Goal: Task Accomplishment & Management: Use online tool/utility

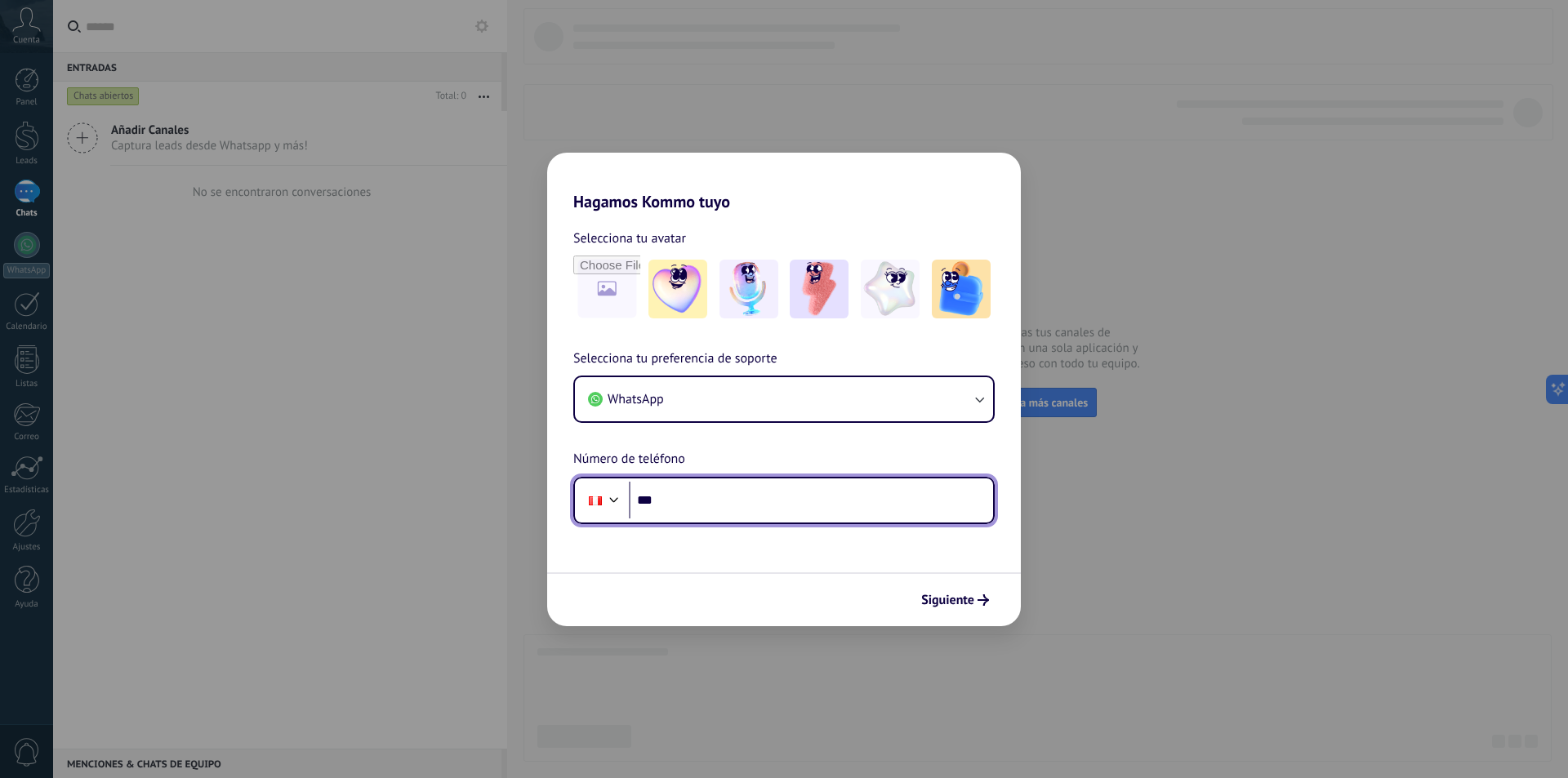
click at [711, 509] on input "***" at bounding box center [811, 500] width 364 height 37
type input "**********"
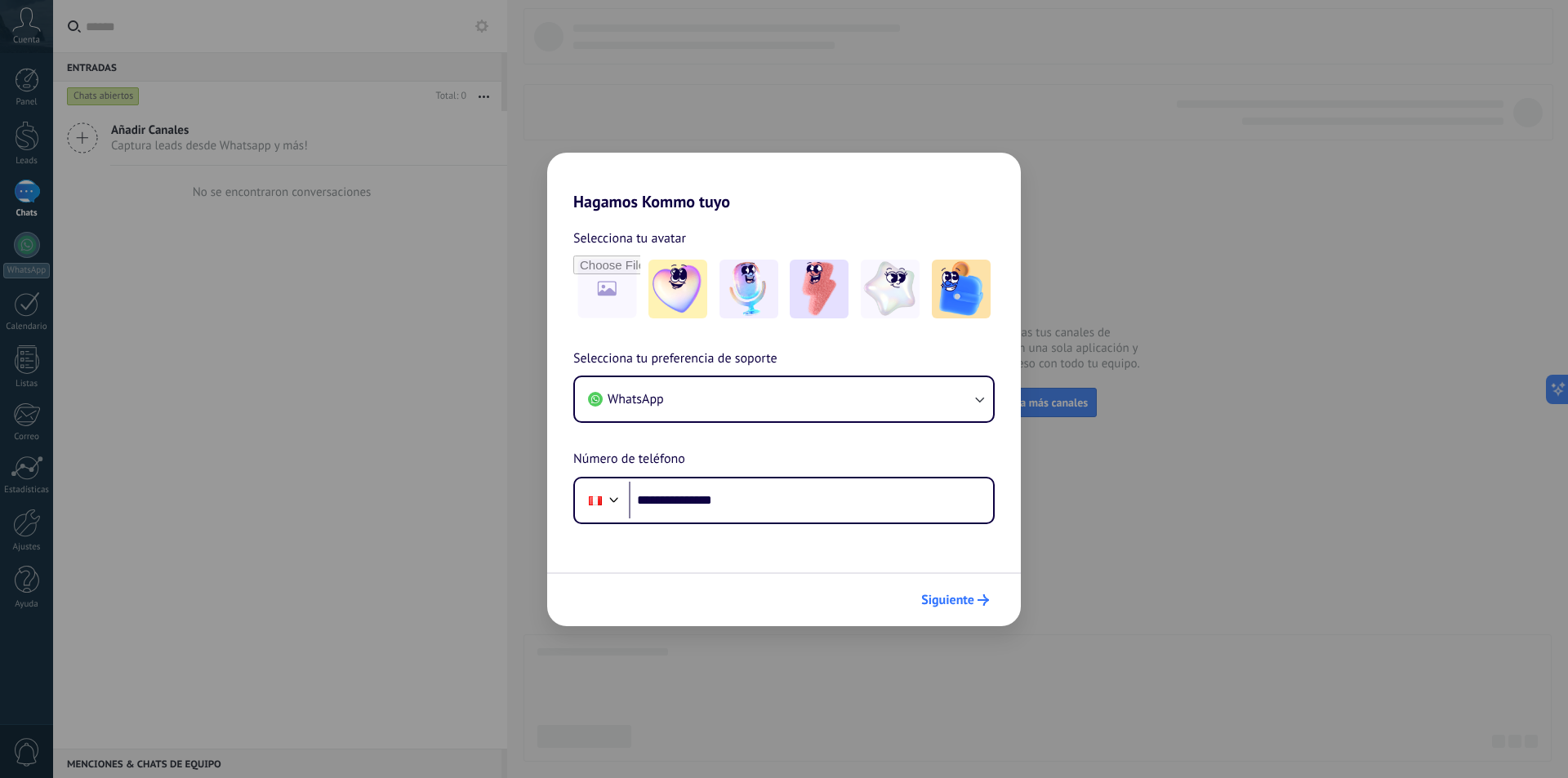
click at [968, 605] on span "Siguiente" at bounding box center [948, 600] width 53 height 11
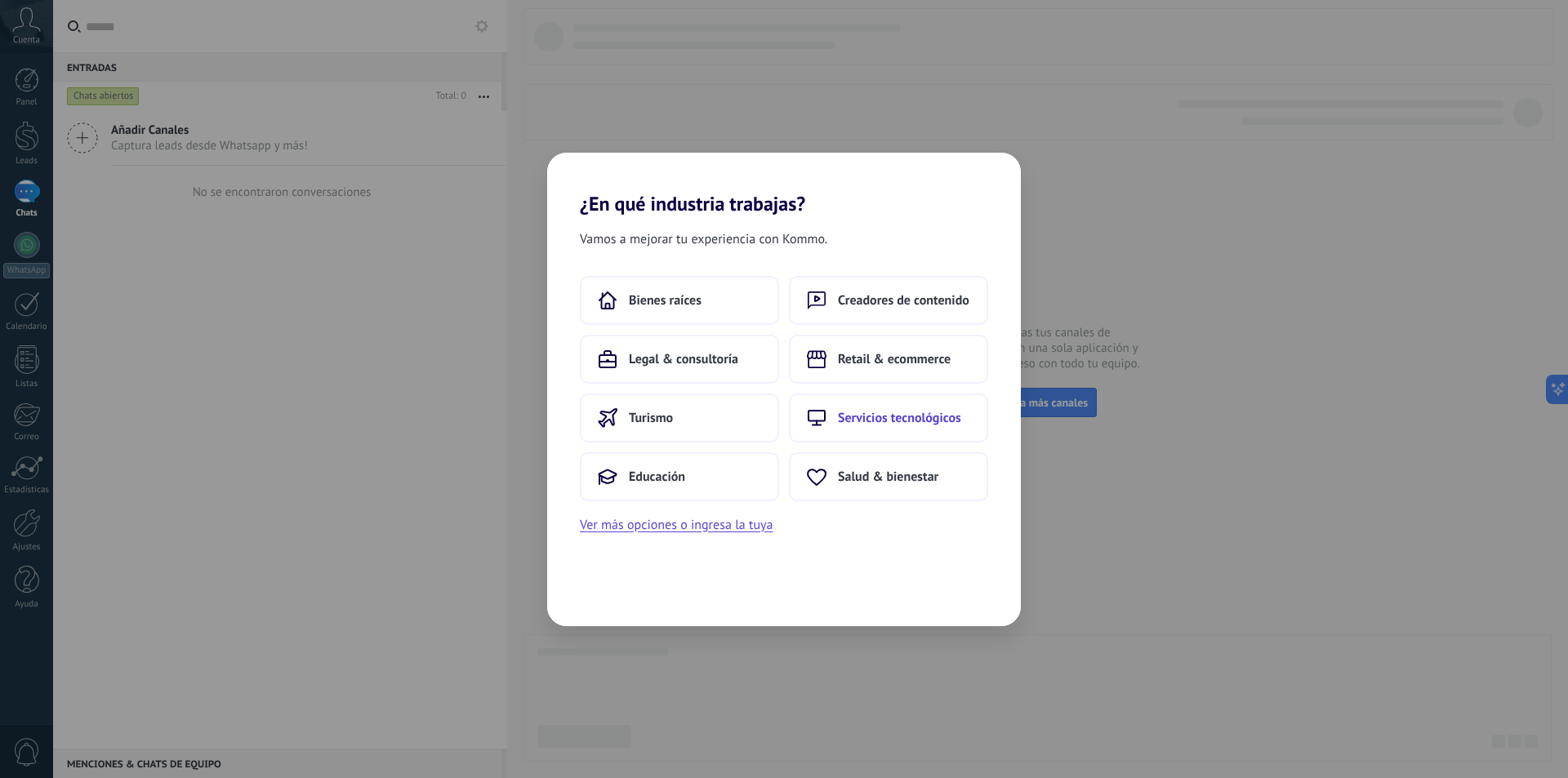
click at [952, 425] on span "Servicios tecnológicos" at bounding box center [899, 417] width 123 height 16
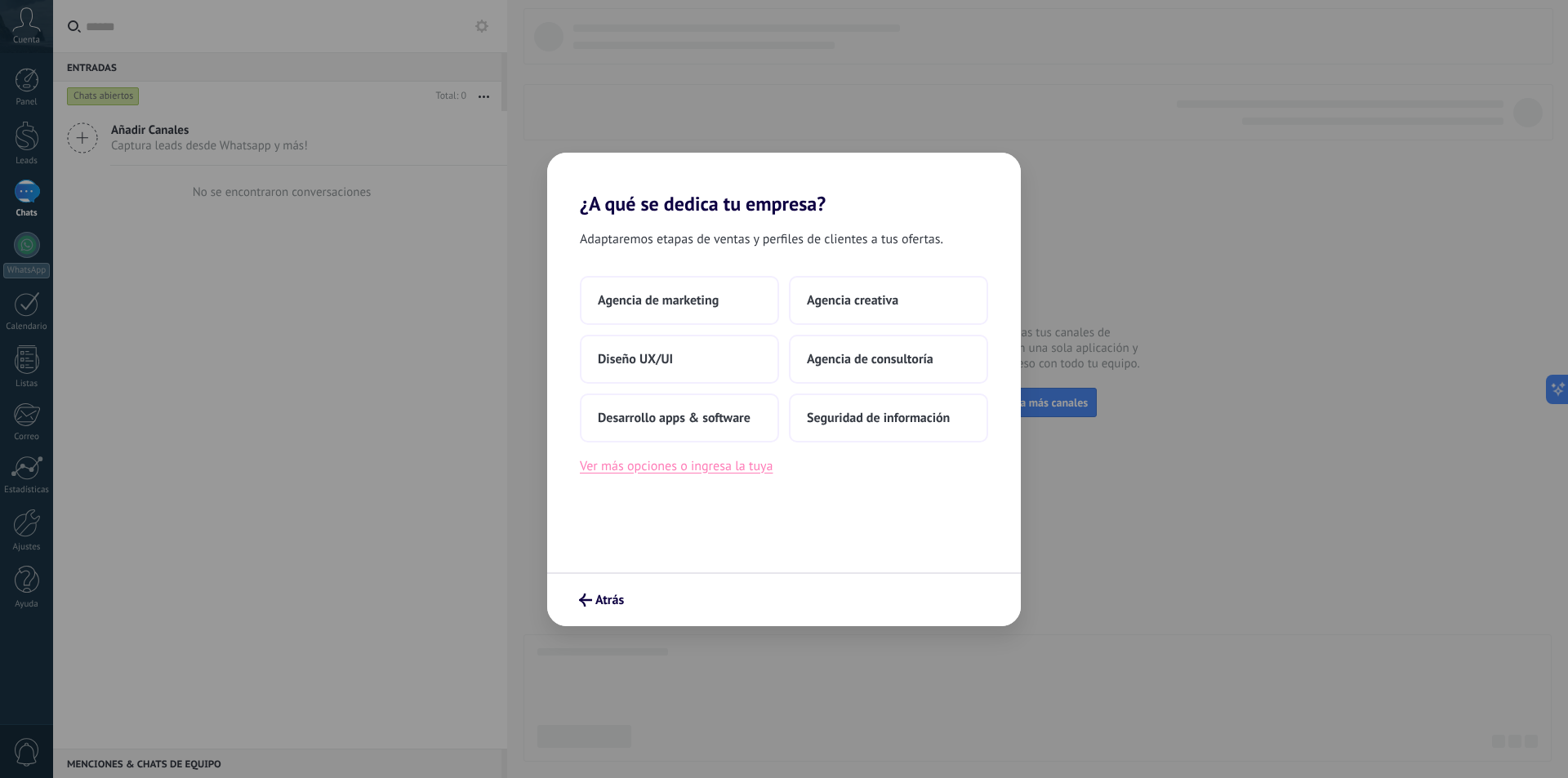
click at [664, 467] on button "Ver más opciones o ingresa la tuya" at bounding box center [676, 466] width 192 height 21
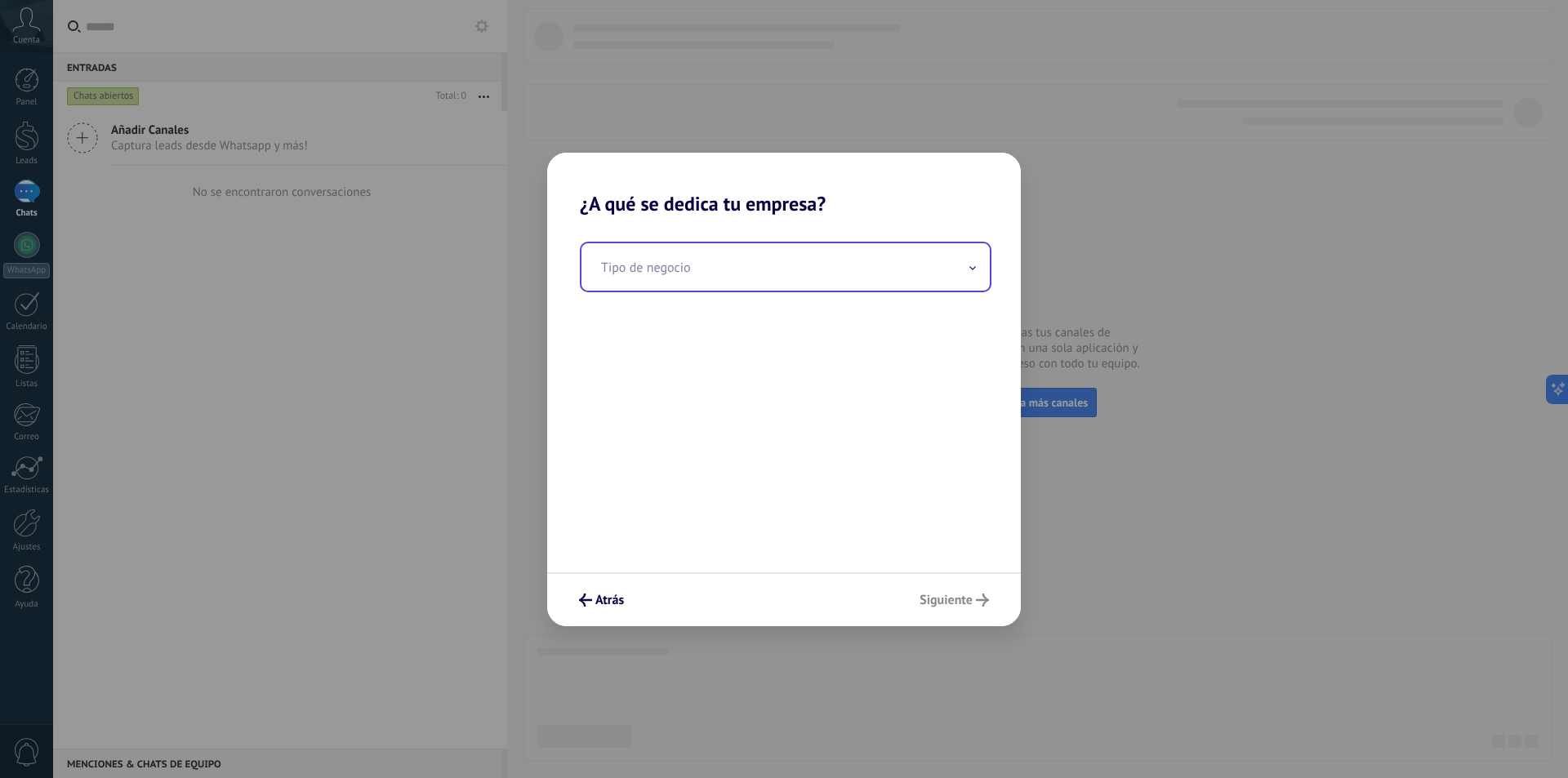
click at [822, 267] on input "text" at bounding box center [786, 268] width 409 height 48
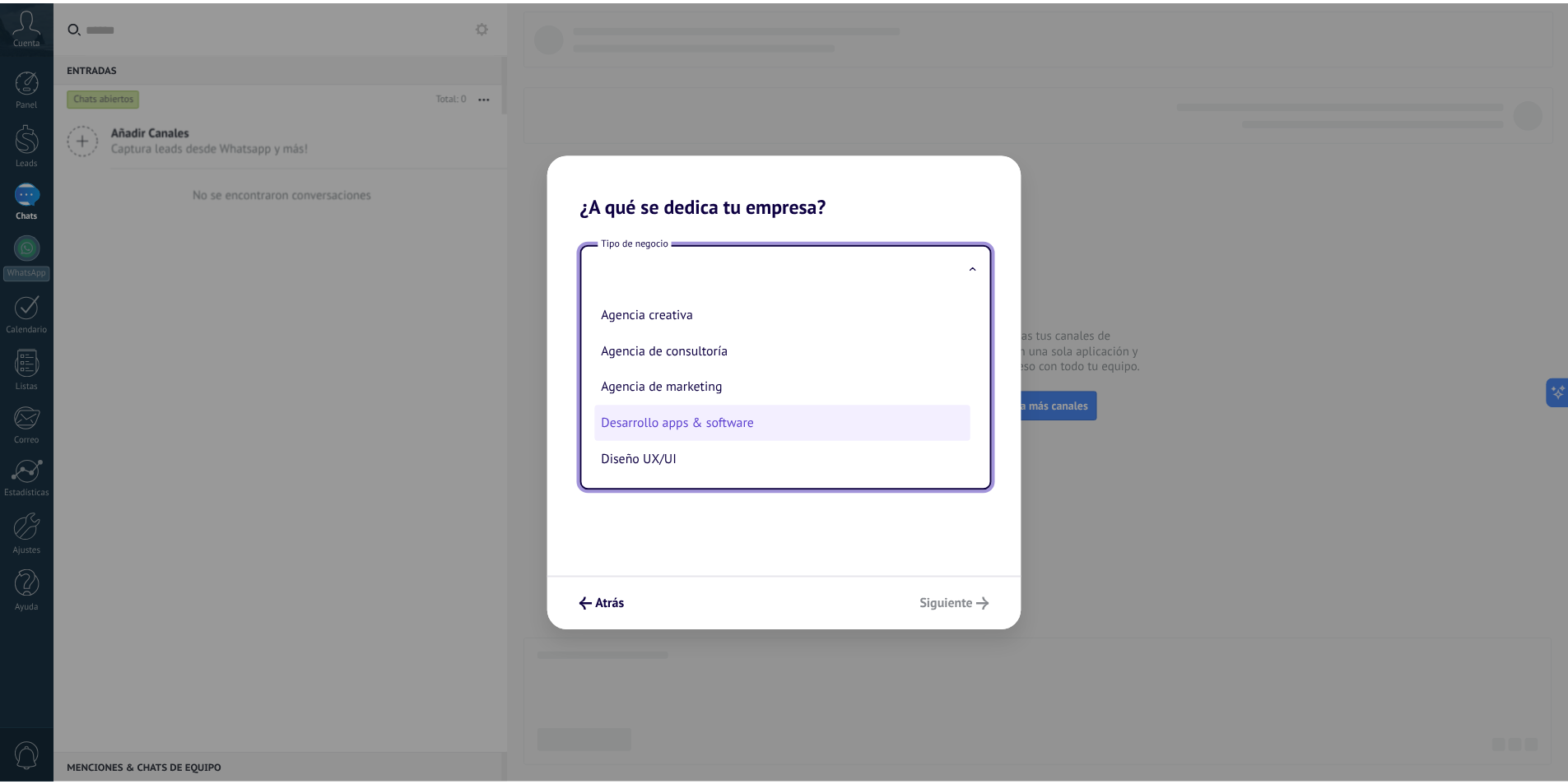
scroll to position [37, 0]
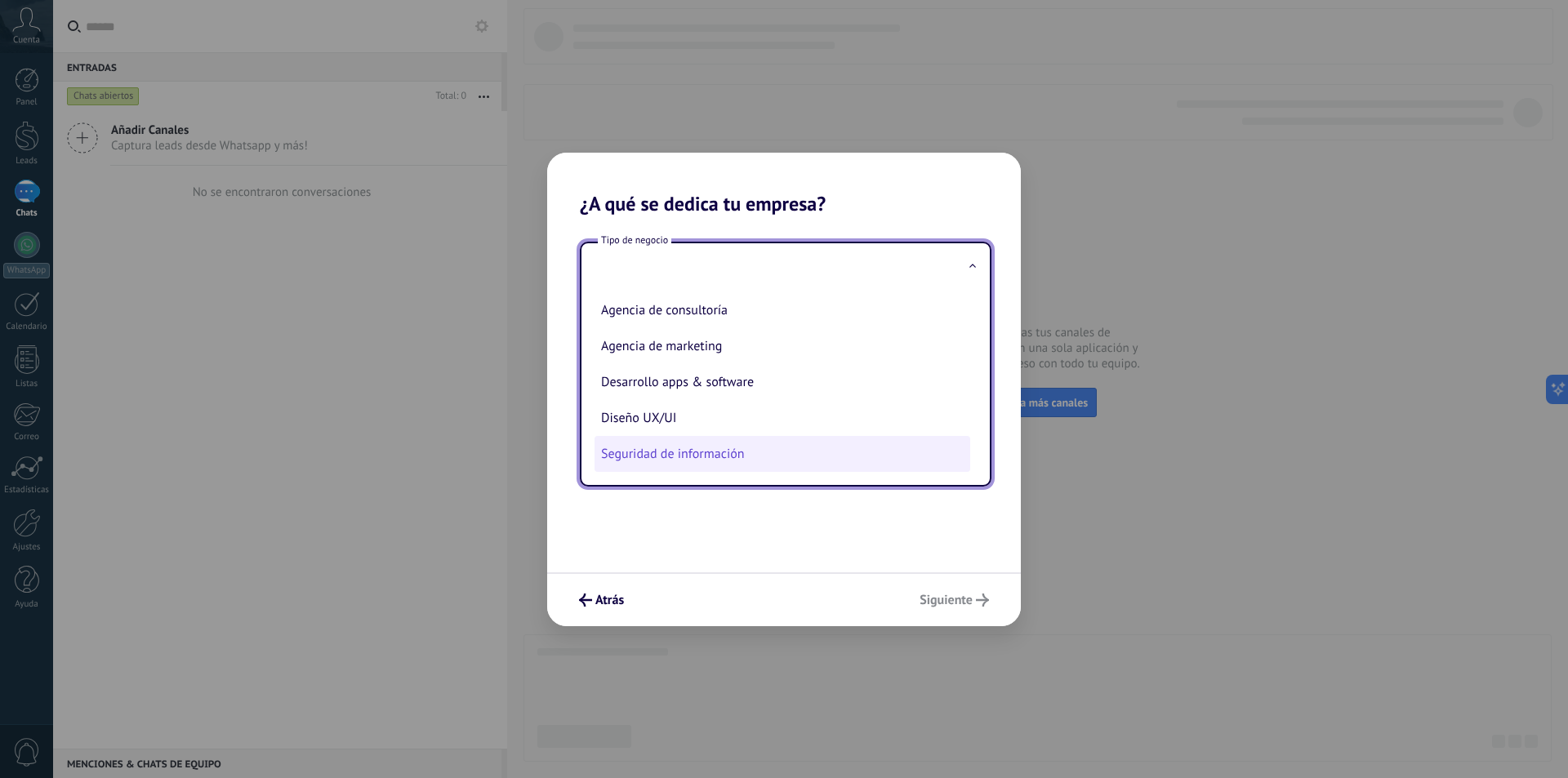
click at [759, 449] on li "Seguridad de información" at bounding box center [782, 454] width 375 height 36
type input "**********"
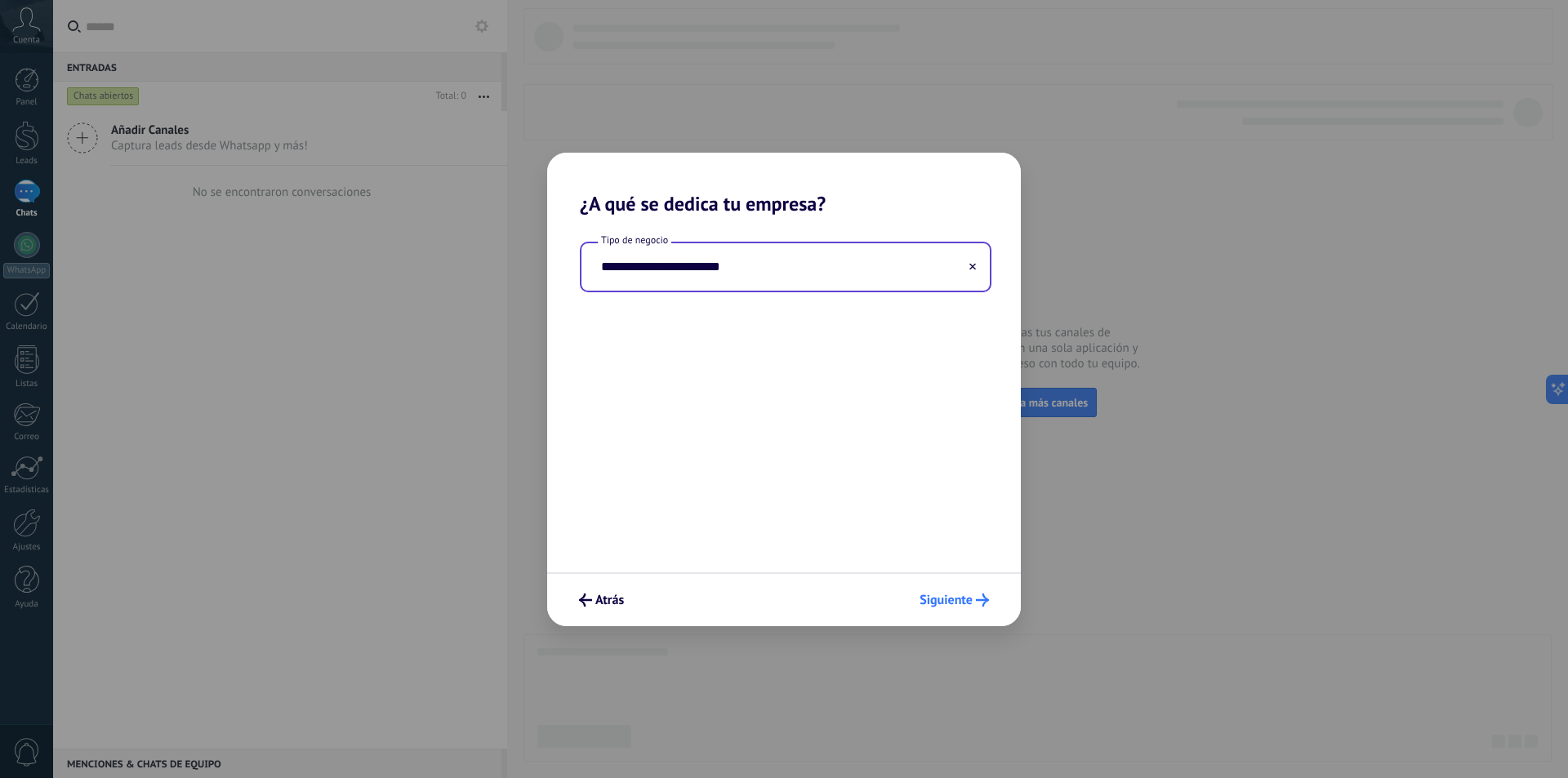
click at [956, 599] on span "Siguiente" at bounding box center [947, 600] width 53 height 11
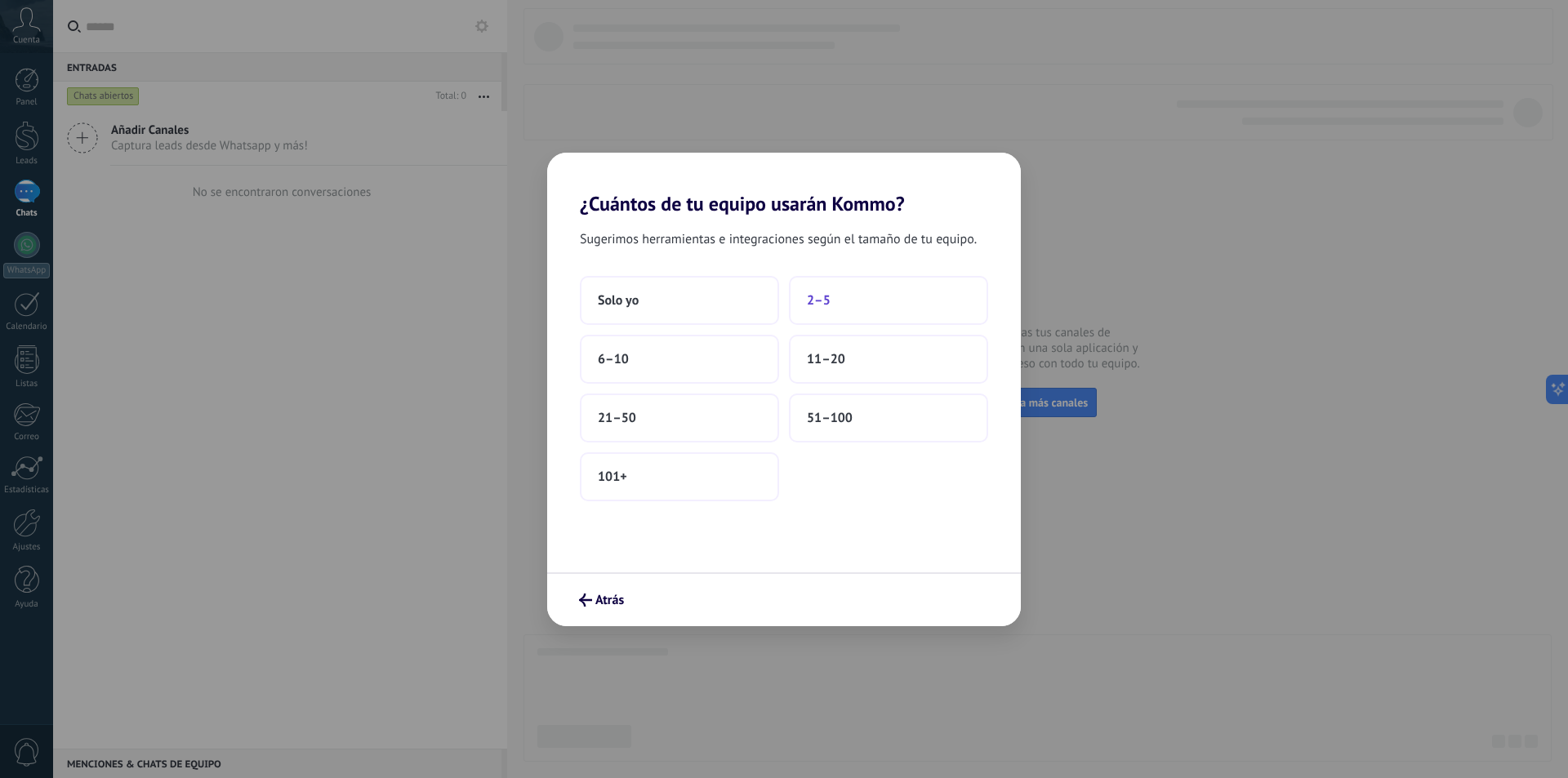
click at [845, 300] on button "2–5" at bounding box center [888, 300] width 199 height 49
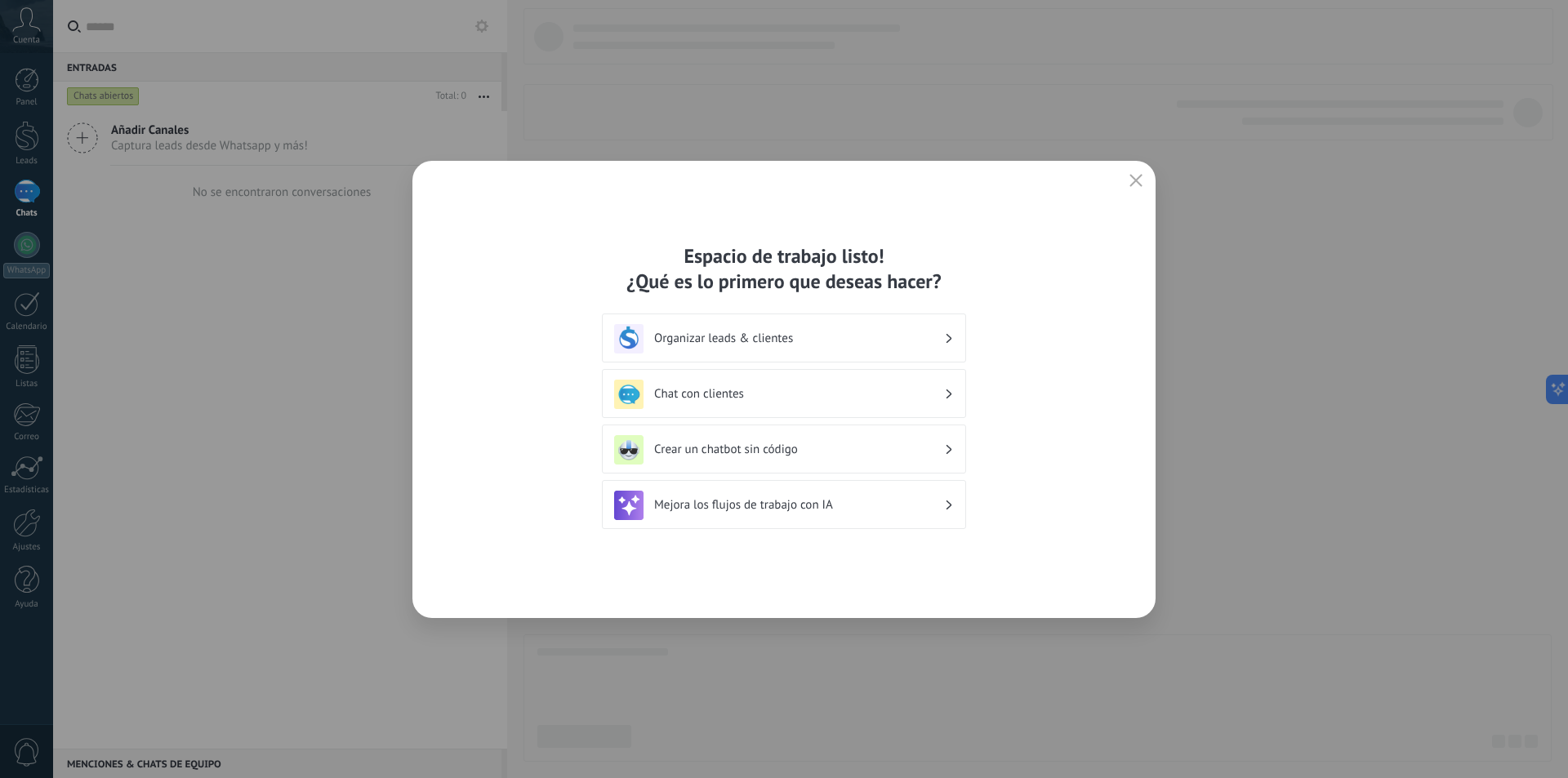
click at [772, 449] on h3 "Crear un chatbot sin código" at bounding box center [799, 449] width 290 height 15
click at [949, 449] on icon at bounding box center [950, 449] width 6 height 10
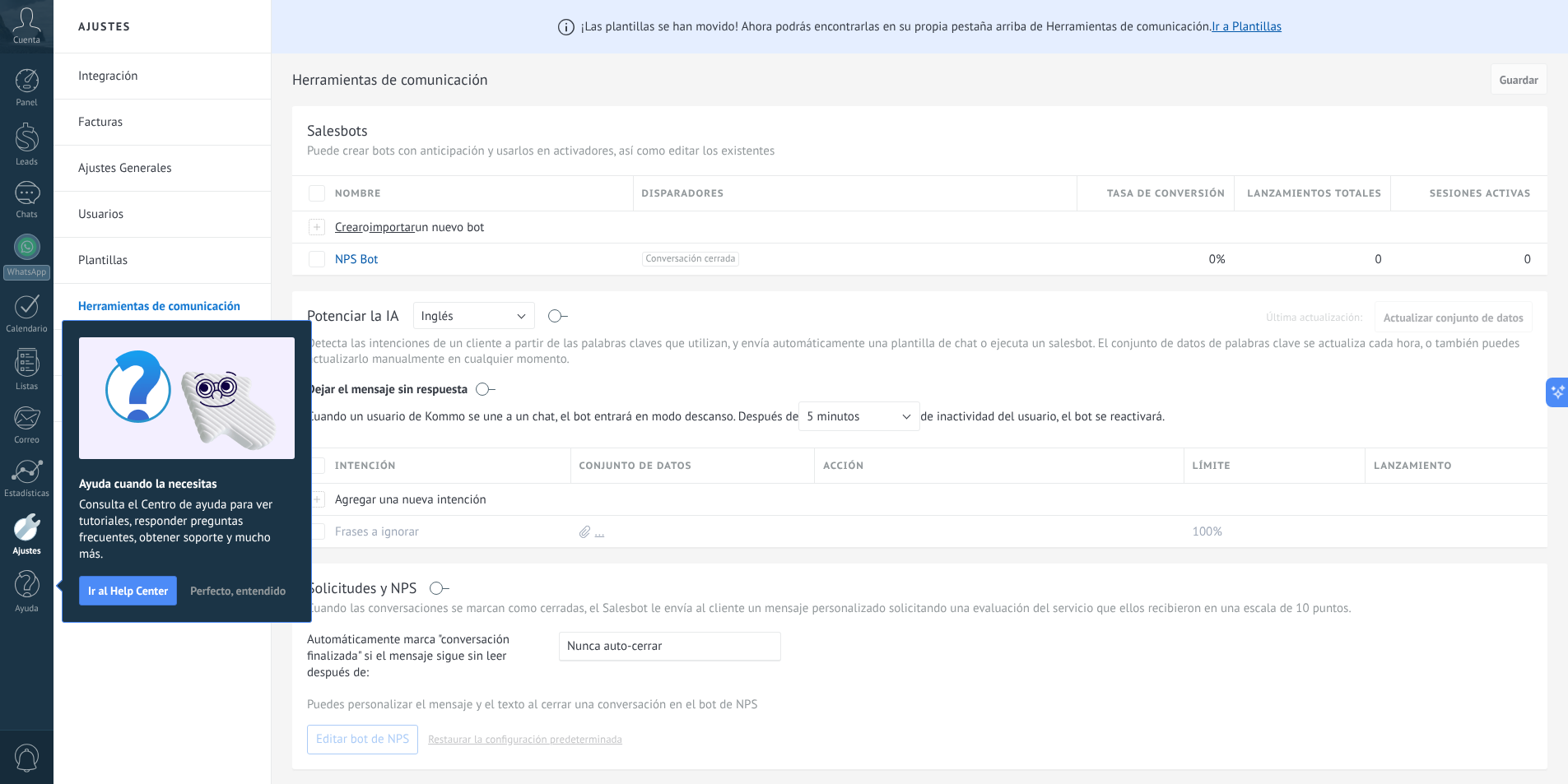
drag, startPoint x: 249, startPoint y: 332, endPoint x: 259, endPoint y: 369, distance: 38.3
click at [259, 369] on div "Ayuda cuando la necesitas Consulta el Centro de ayuda para ver tutoriales, resp…" at bounding box center [186, 472] width 250 height 303
drag, startPoint x: 298, startPoint y: 493, endPoint x: 308, endPoint y: 559, distance: 66.8
click at [308, 559] on div "Ayuda cuando la necesitas Consulta el Centro de ayuda para ver tutoriales, resp…" at bounding box center [186, 472] width 250 height 303
click at [519, 314] on button "Inglés" at bounding box center [473, 316] width 122 height 27
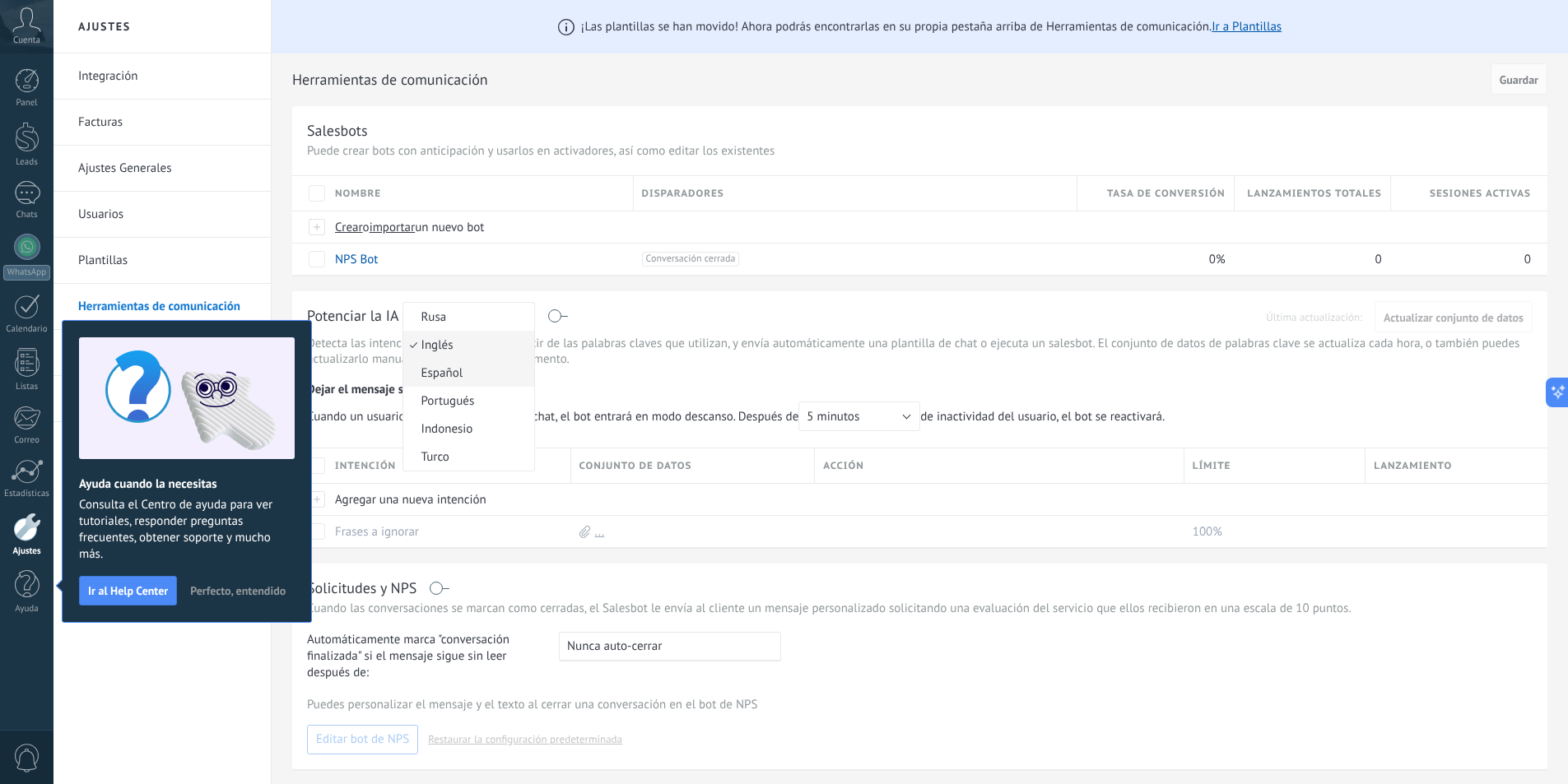
click at [483, 372] on span "Español" at bounding box center [465, 373] width 126 height 15
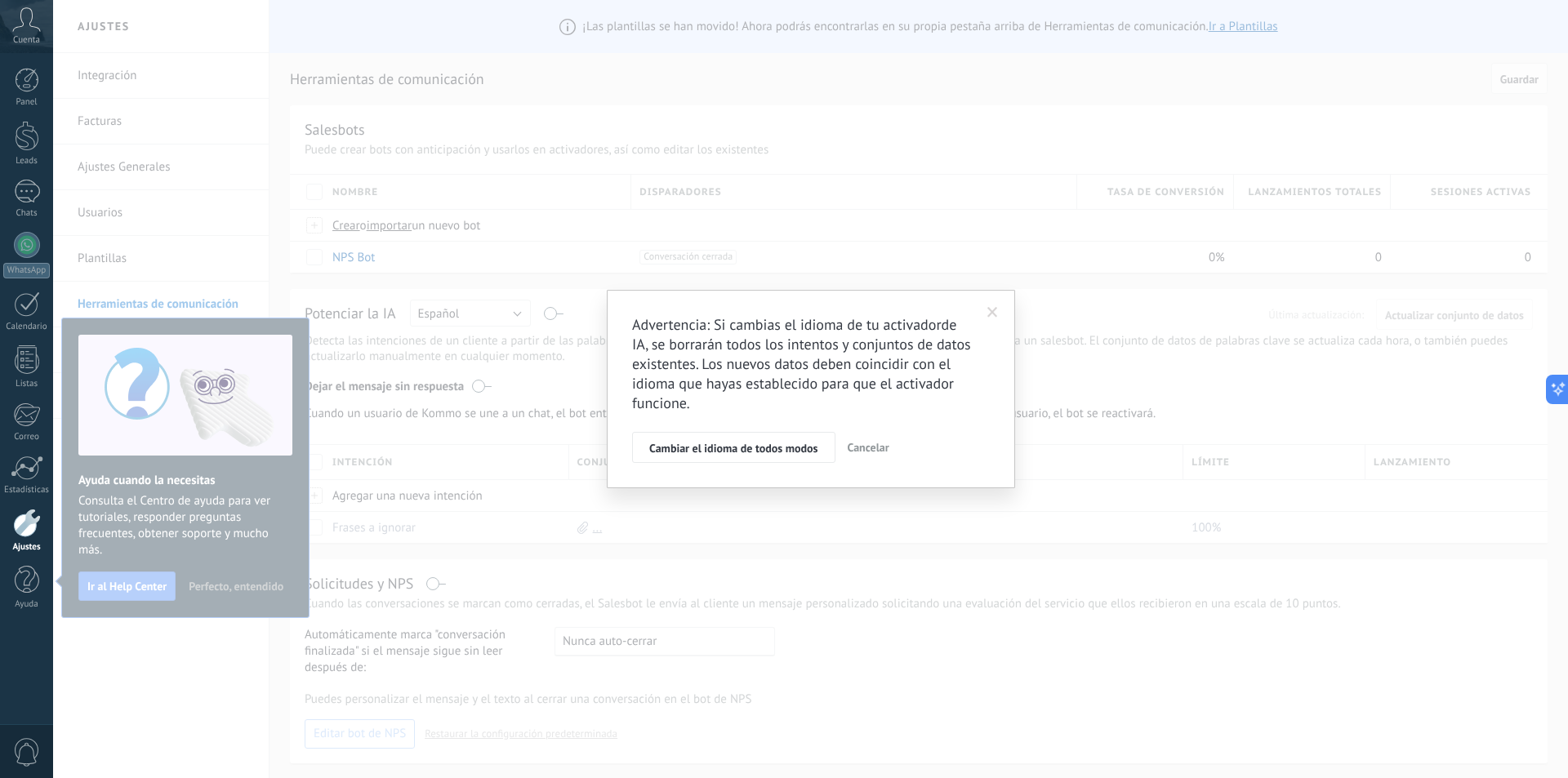
click at [875, 452] on span "Cancelar" at bounding box center [869, 447] width 42 height 14
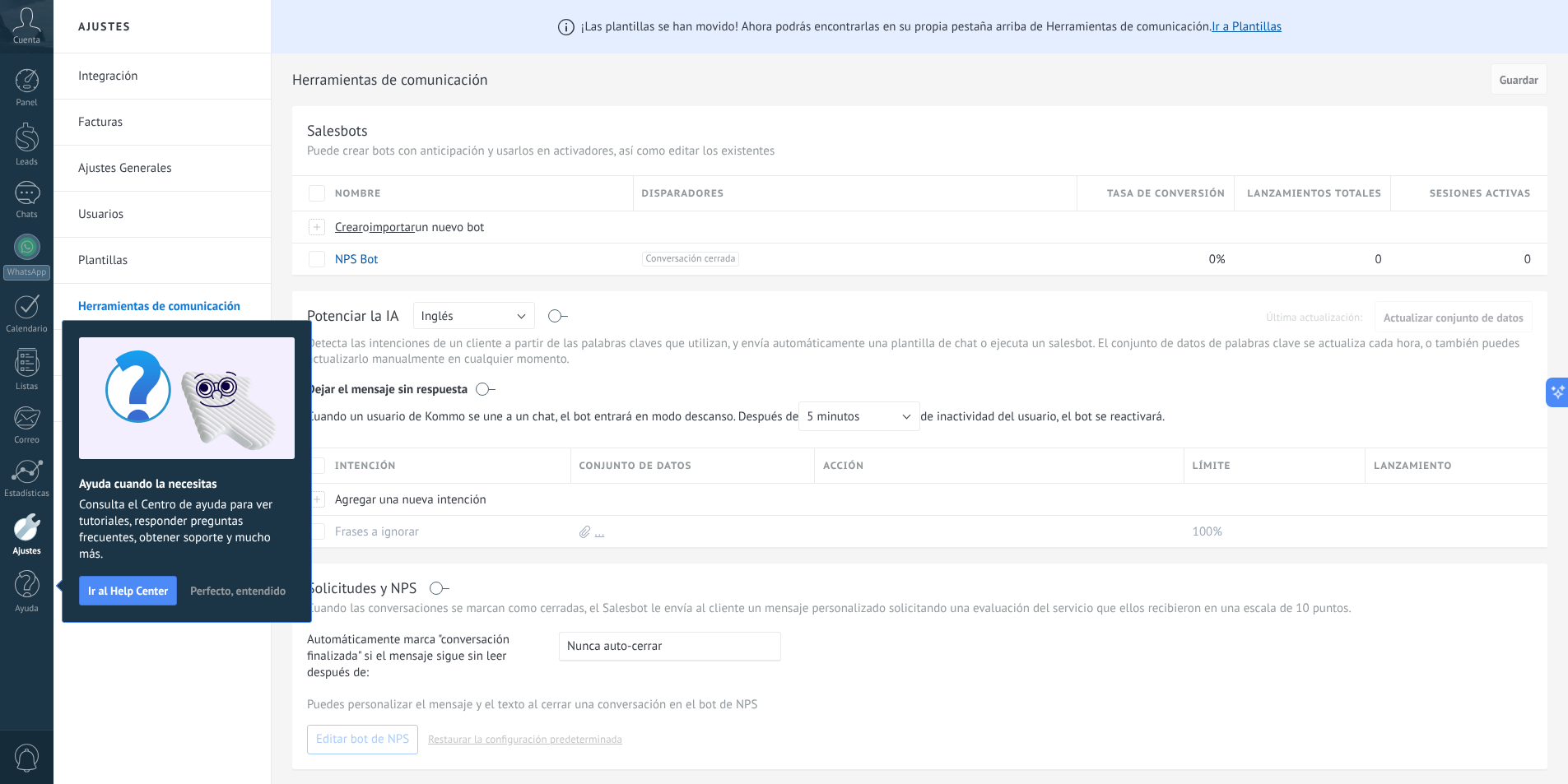
drag, startPoint x: 238, startPoint y: 330, endPoint x: 214, endPoint y: 330, distance: 24.0
click at [214, 330] on div "Ayuda cuando la necesitas Consulta el Centro de ayuda para ver tutoriales, resp…" at bounding box center [186, 472] width 250 height 303
click at [111, 23] on h2 "Ajustes" at bounding box center [162, 27] width 177 height 54
click at [218, 590] on span "Perfecto, entendido" at bounding box center [237, 591] width 95 height 12
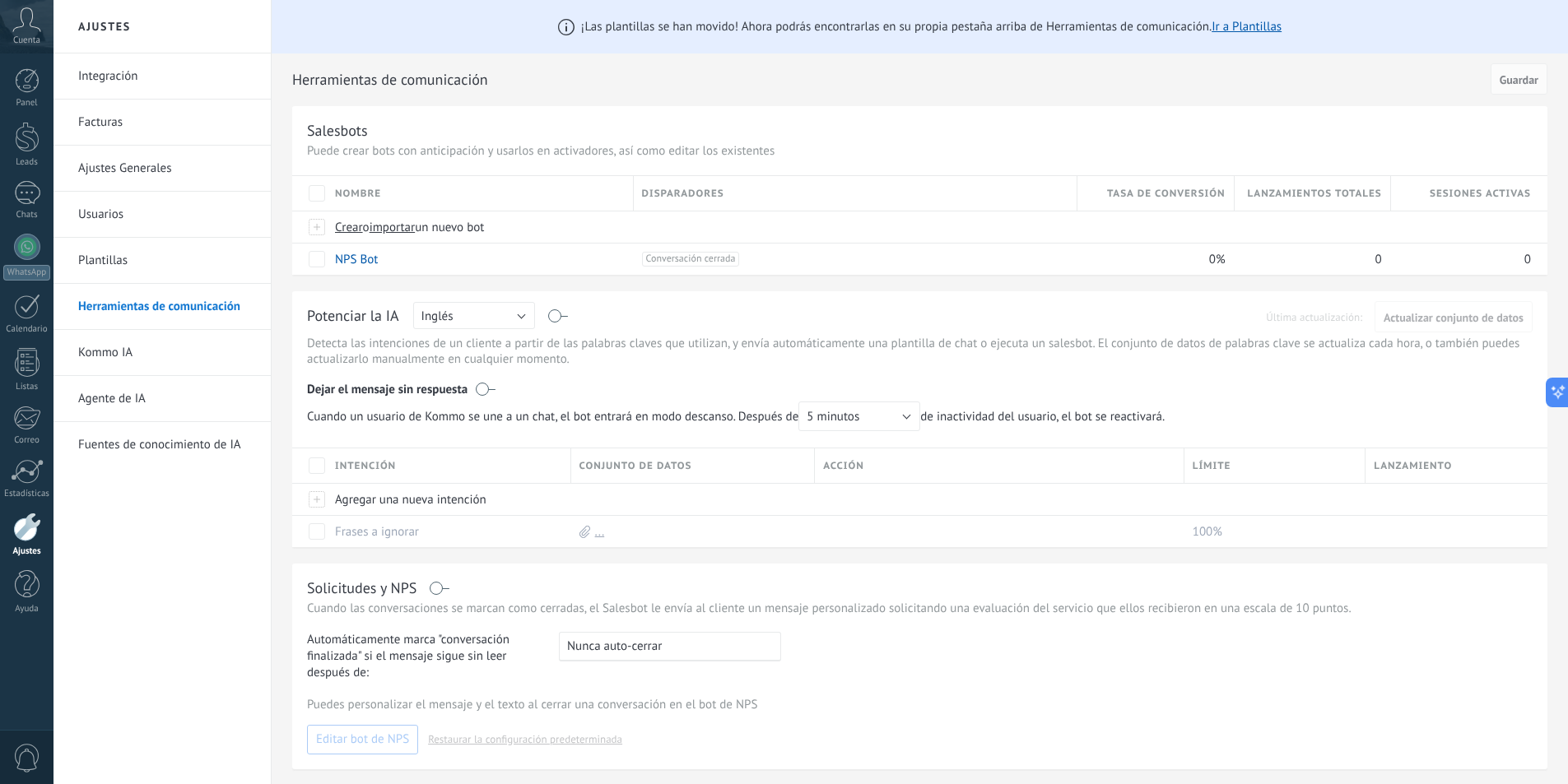
click at [186, 80] on link "Integración" at bounding box center [166, 77] width 177 height 46
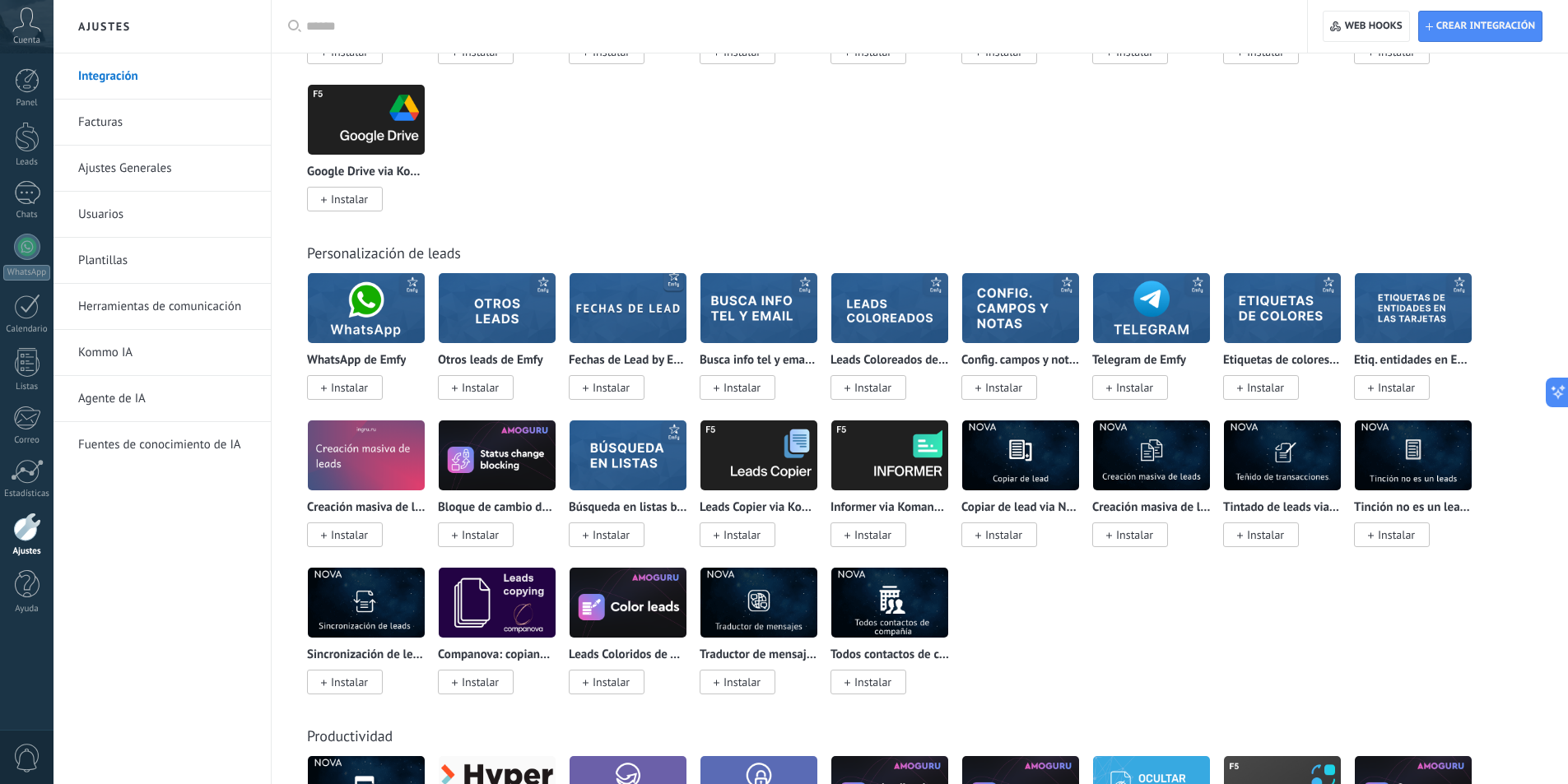
scroll to position [4196, 0]
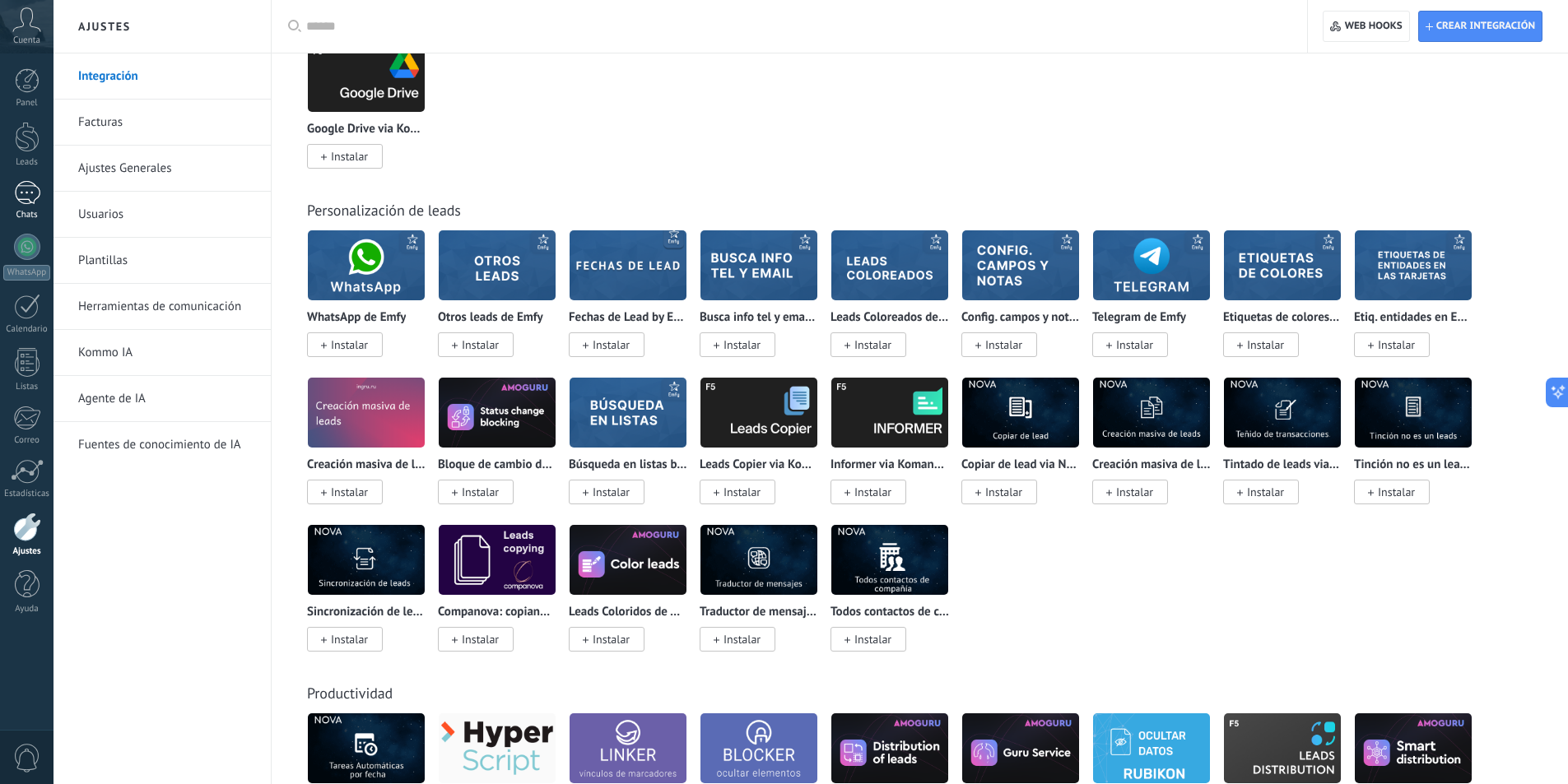
click at [36, 187] on div at bounding box center [27, 193] width 26 height 24
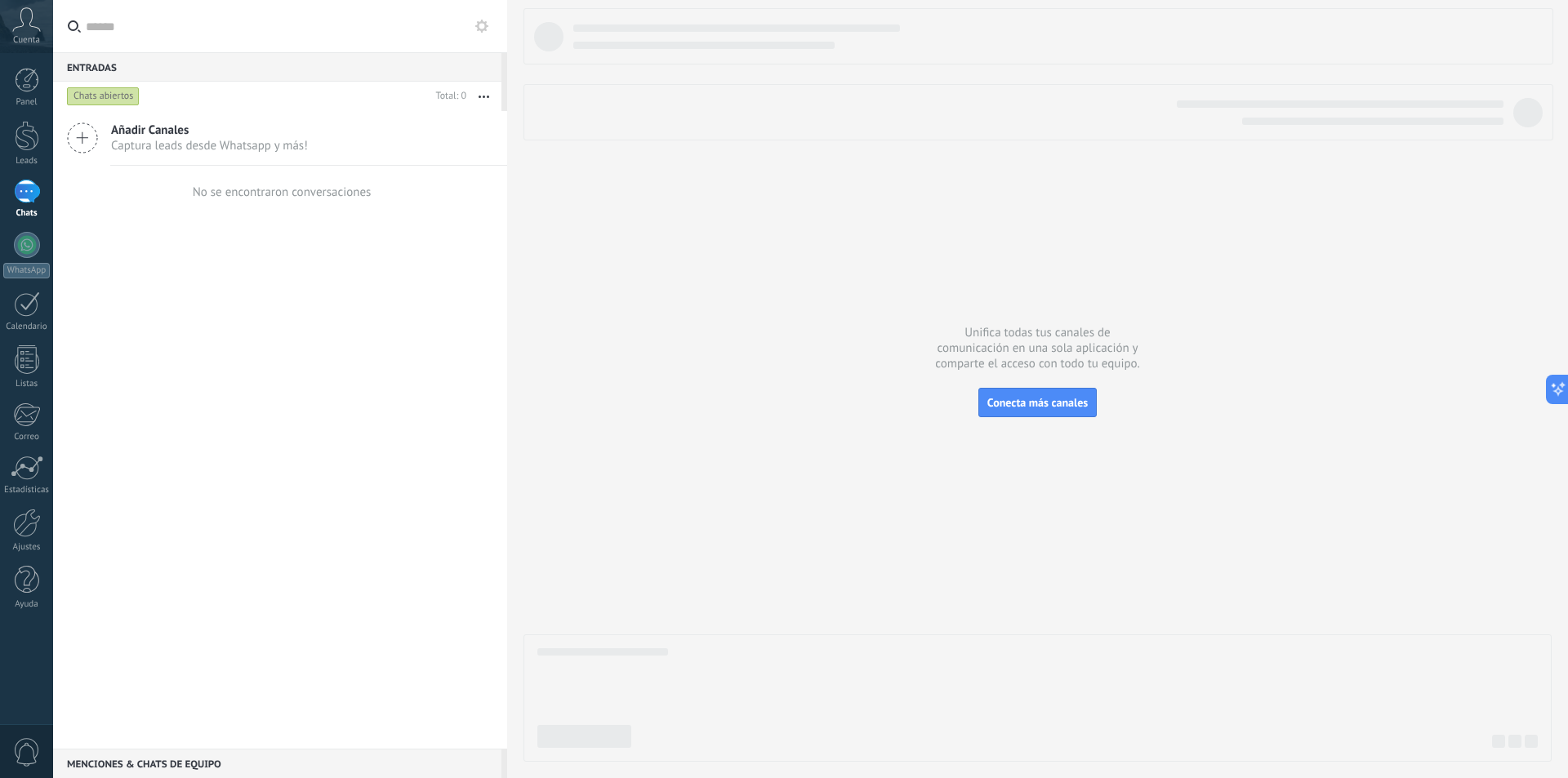
click at [19, 26] on icon at bounding box center [27, 20] width 29 height 25
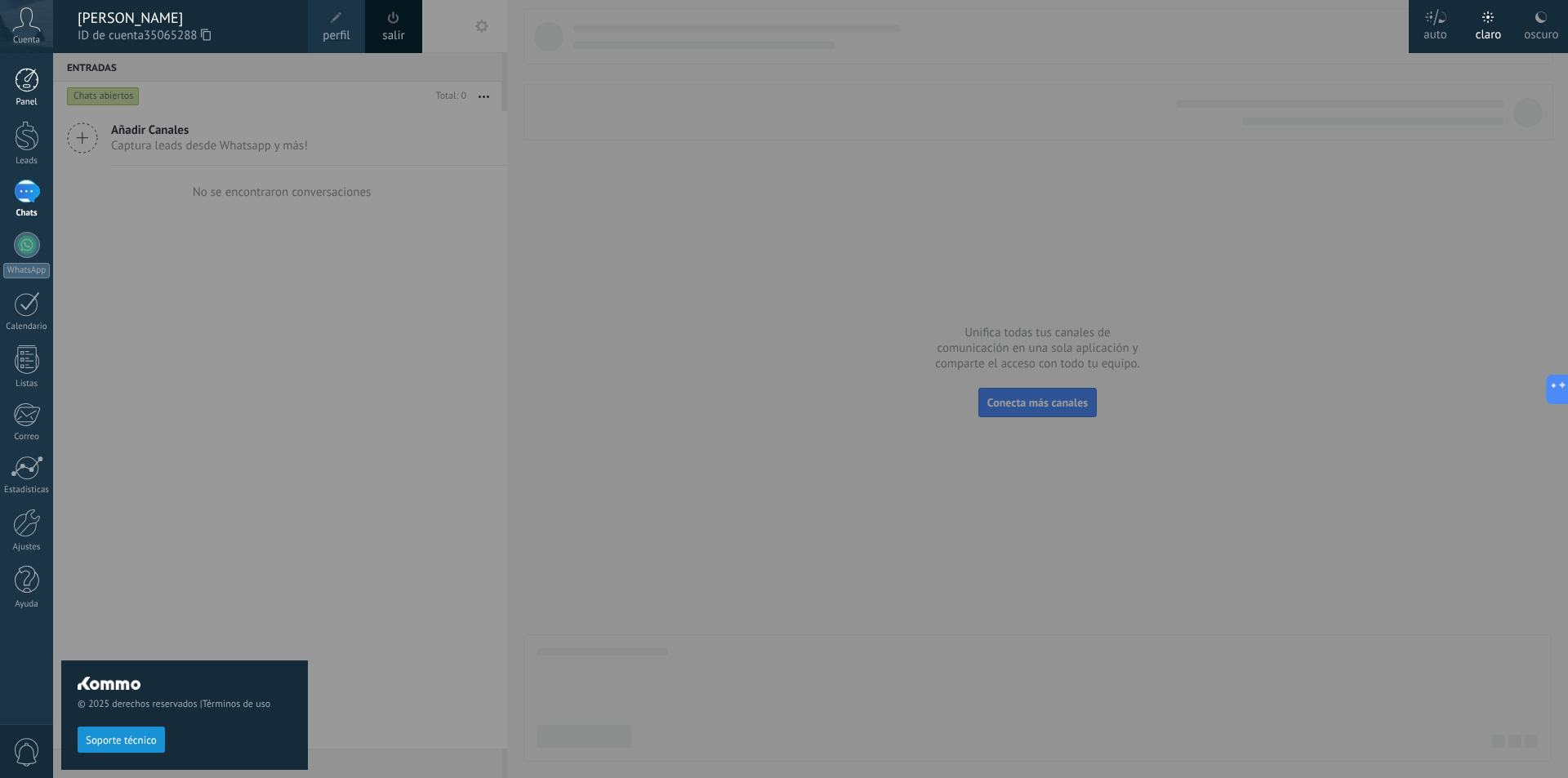
click at [28, 86] on div at bounding box center [27, 80] width 25 height 25
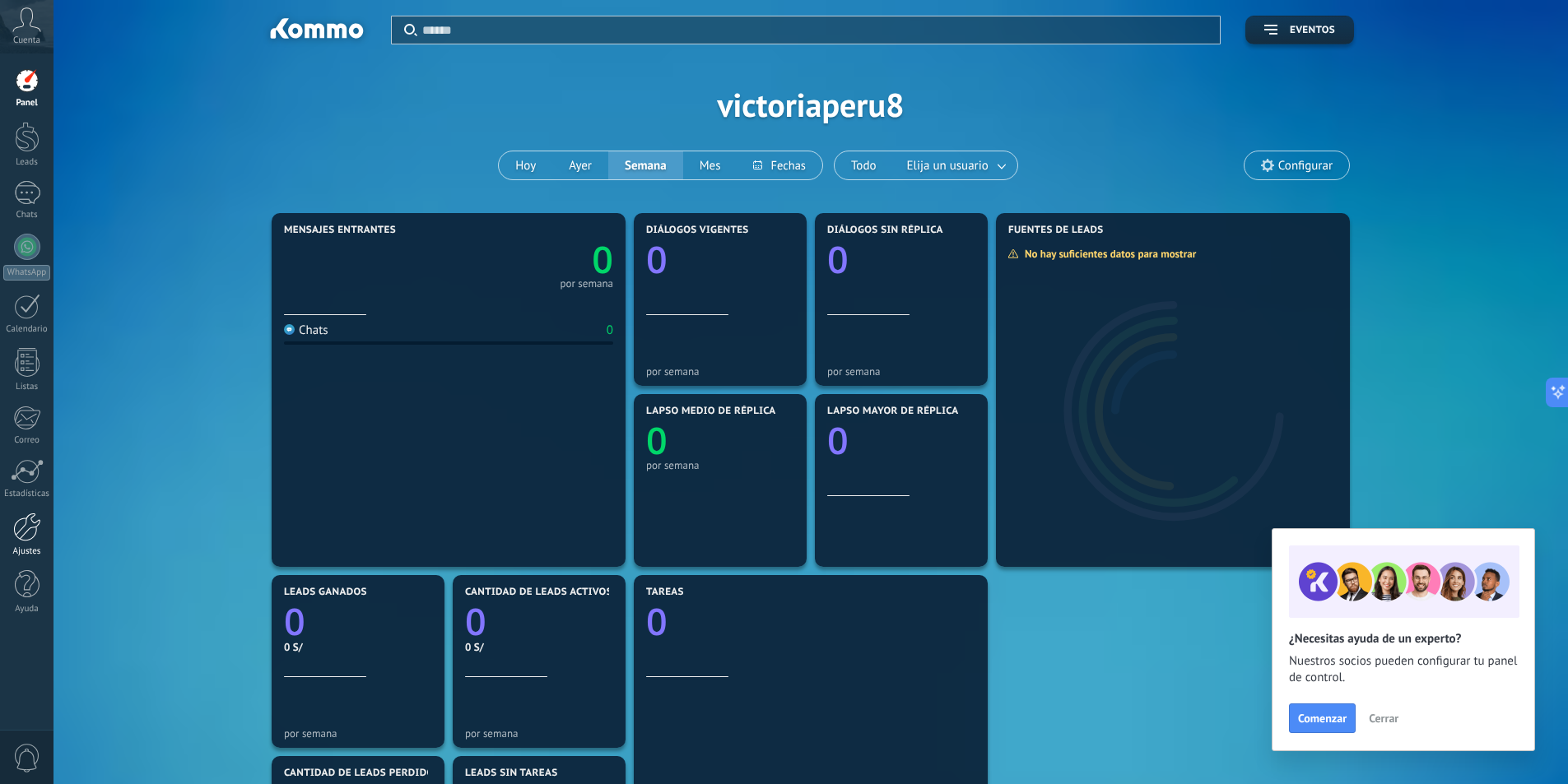
click at [20, 535] on div at bounding box center [27, 527] width 28 height 29
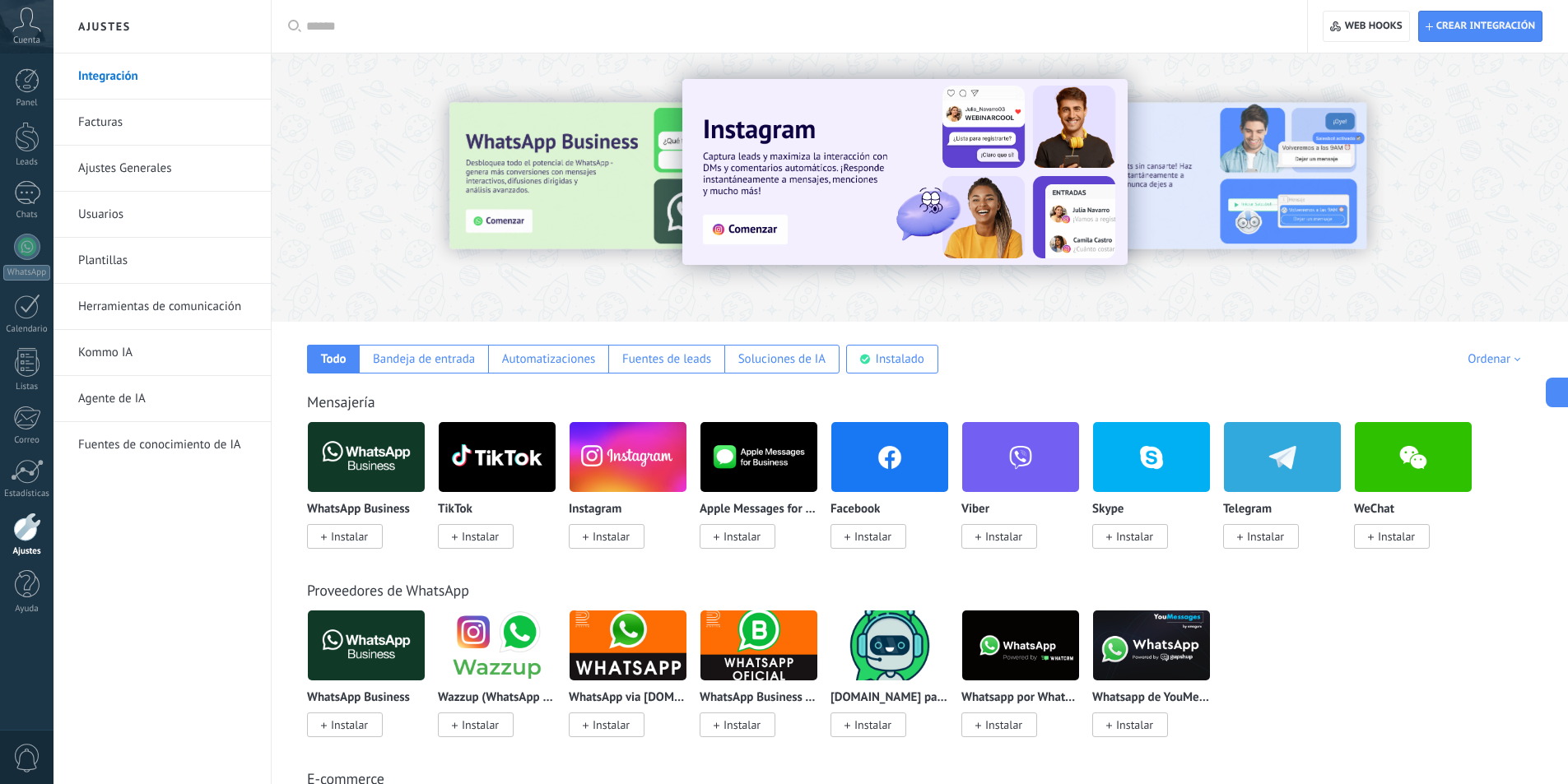
click at [393, 464] on img at bounding box center [367, 457] width 117 height 80
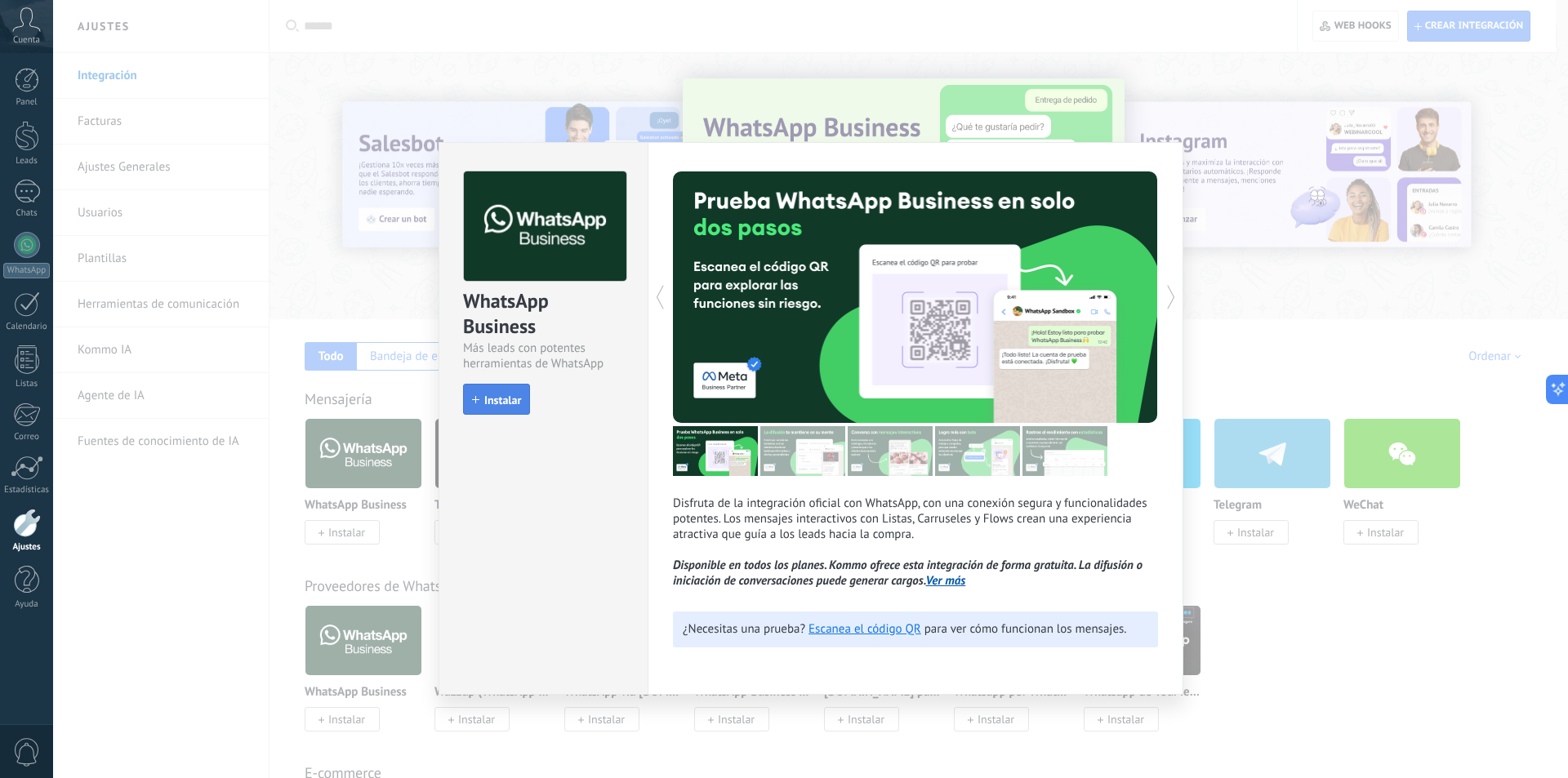
click at [515, 404] on span "Instalar" at bounding box center [502, 400] width 37 height 11
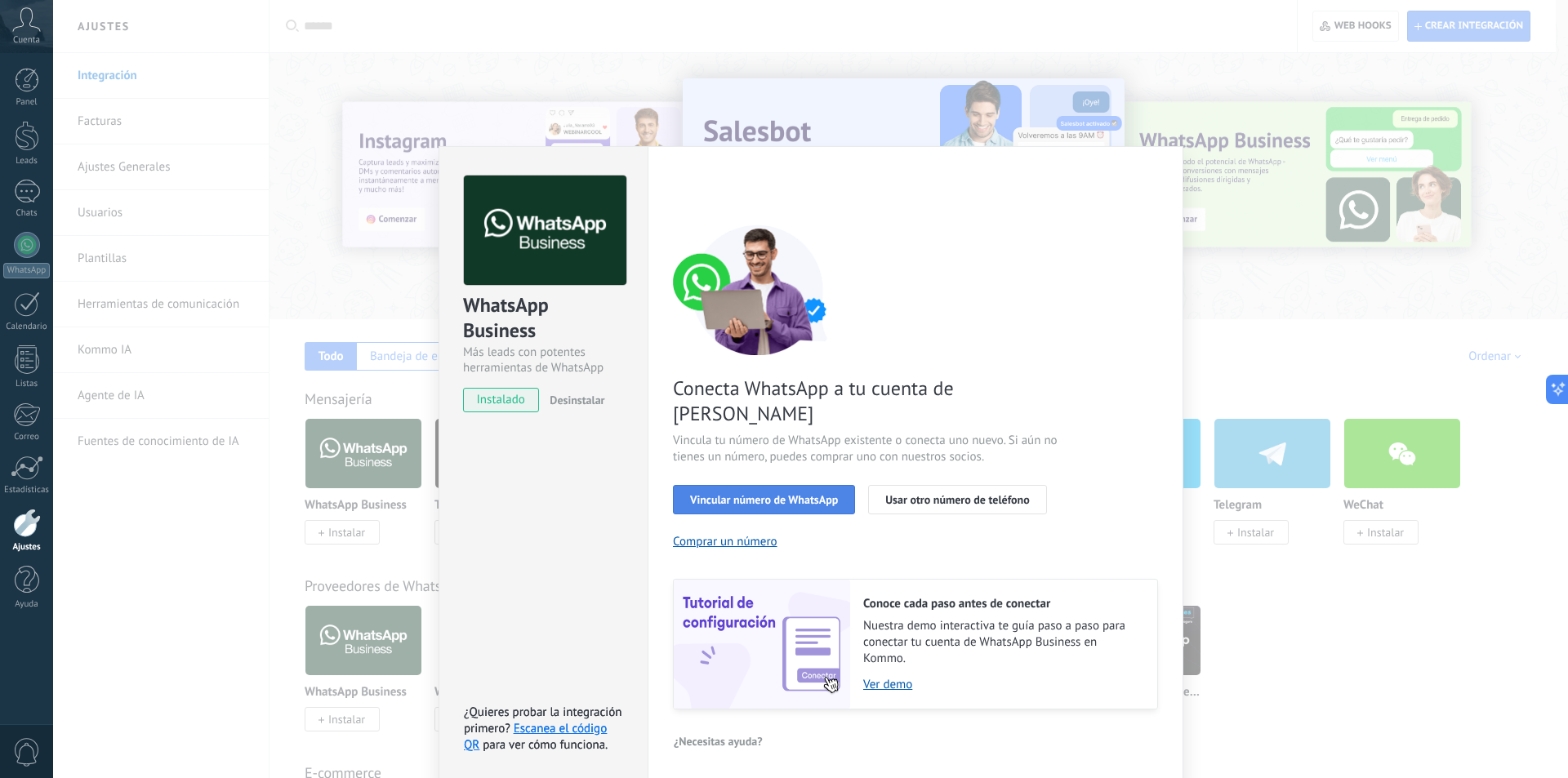
click at [805, 494] on span "Vincular número de WhatsApp" at bounding box center [764, 500] width 148 height 11
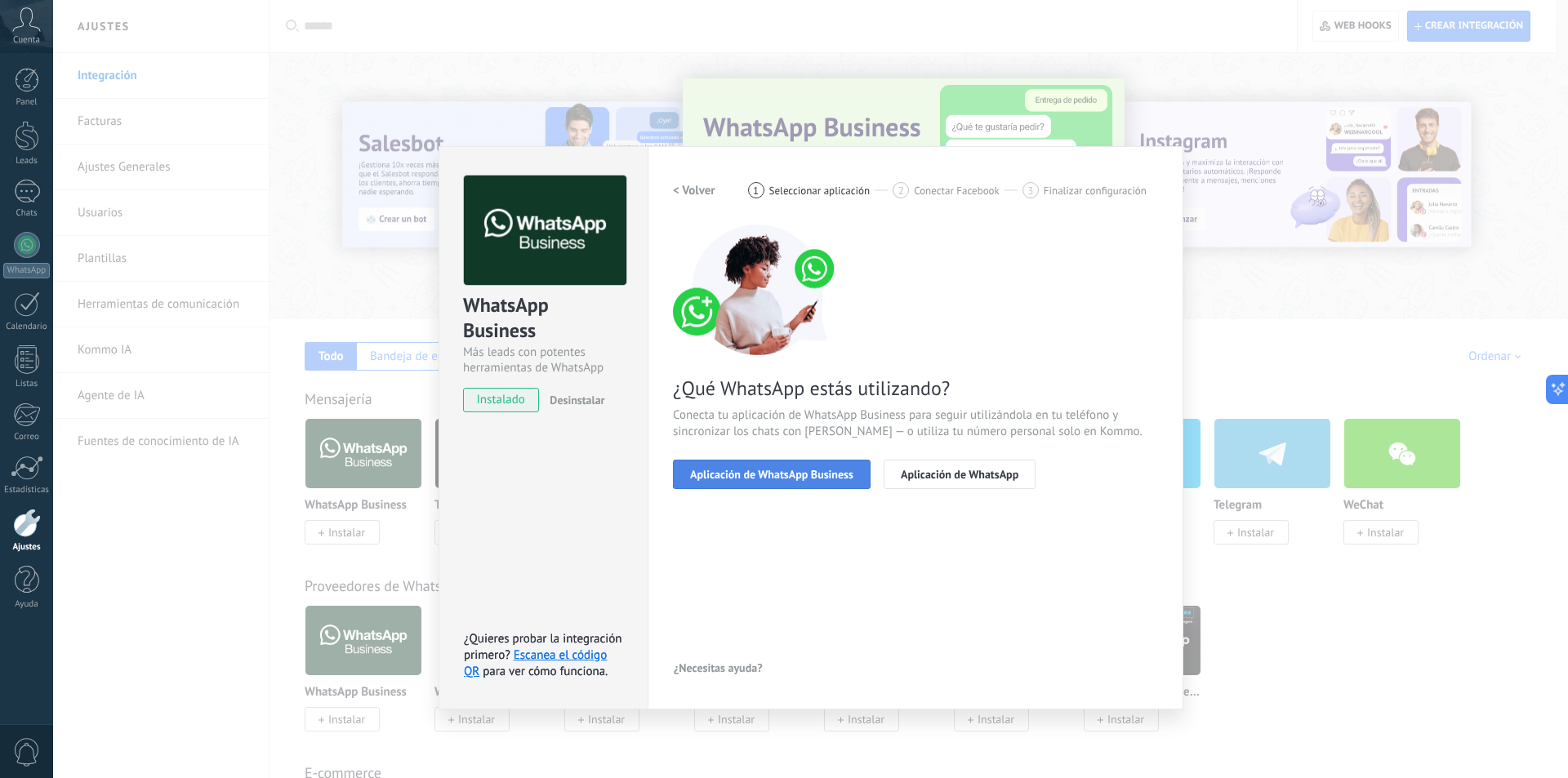
click at [825, 475] on span "Aplicación de WhatsApp Business" at bounding box center [772, 474] width 163 height 11
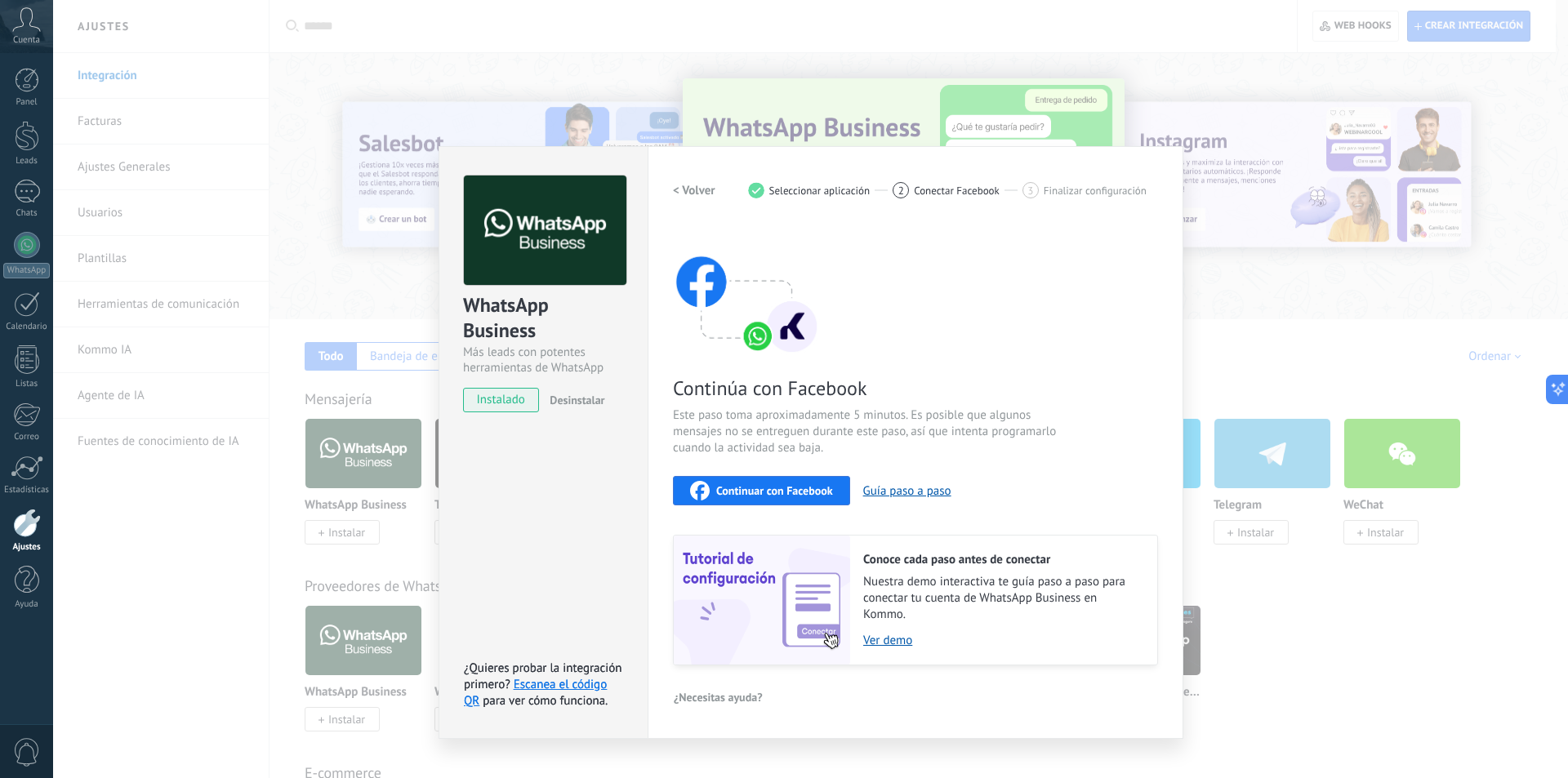
click at [730, 487] on span "Continuar con Facebook" at bounding box center [774, 490] width 117 height 11
